Goal: Task Accomplishment & Management: Manage account settings

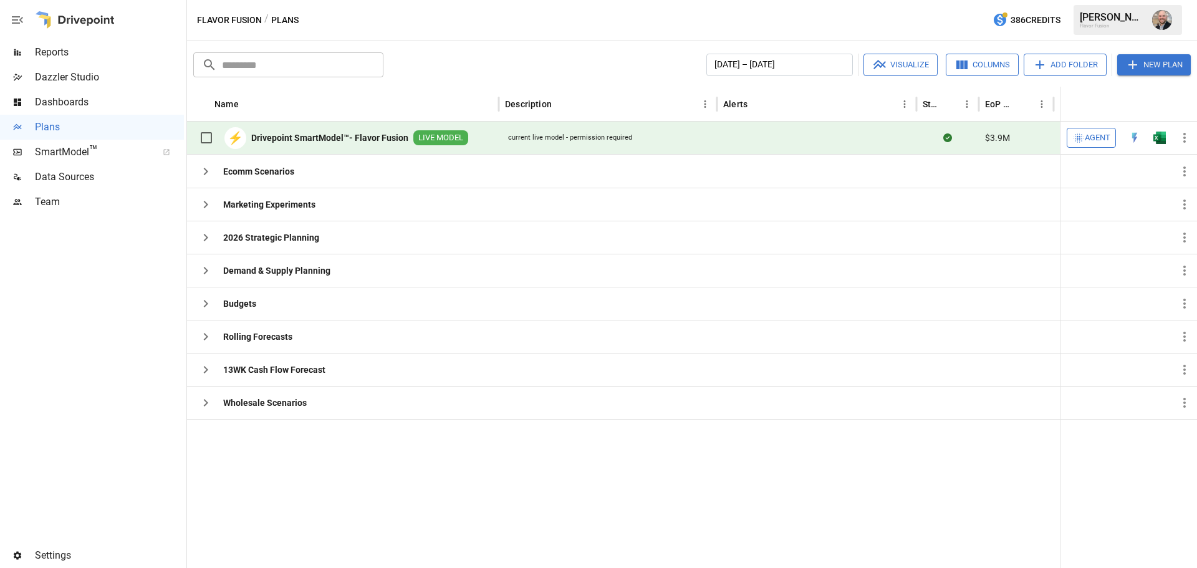
click at [1094, 133] on span "Agent" at bounding box center [1098, 138] width 26 height 14
click at [1135, 138] on img "Open in Quick Edit" at bounding box center [1135, 138] width 12 height 12
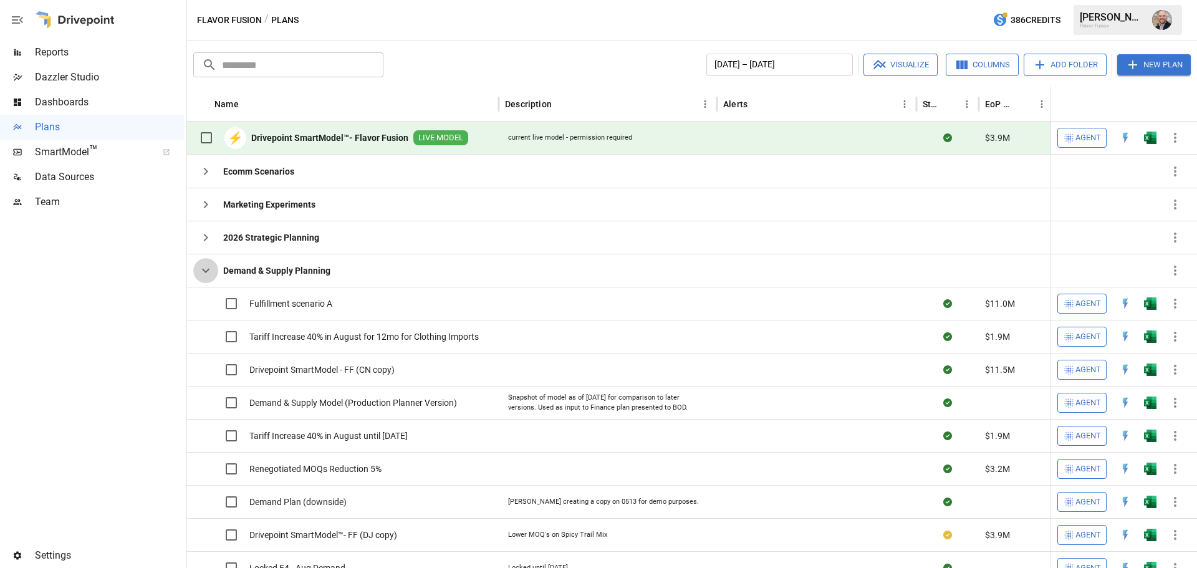
drag, startPoint x: 201, startPoint y: 276, endPoint x: 383, endPoint y: 126, distance: 235.7
click at [201, 277] on icon "button" at bounding box center [205, 270] width 15 height 15
